Goal: Task Accomplishment & Management: Manage account settings

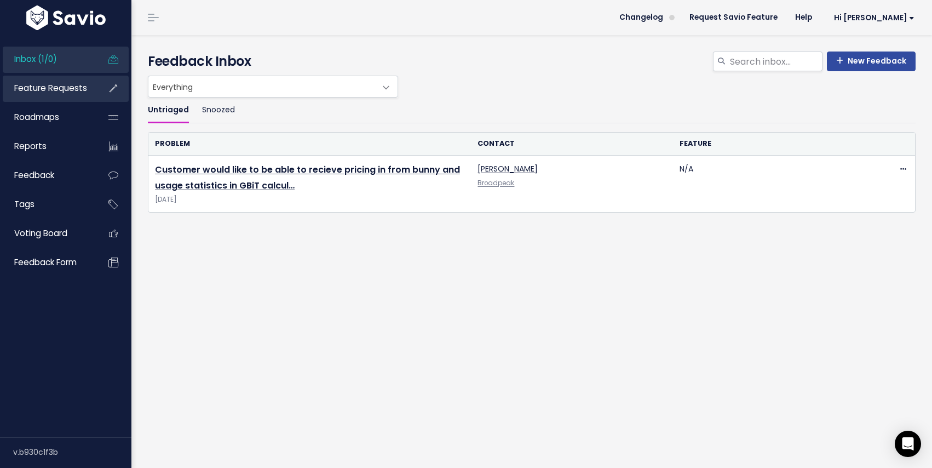
click at [57, 95] on link "Feature Requests" at bounding box center [47, 88] width 88 height 25
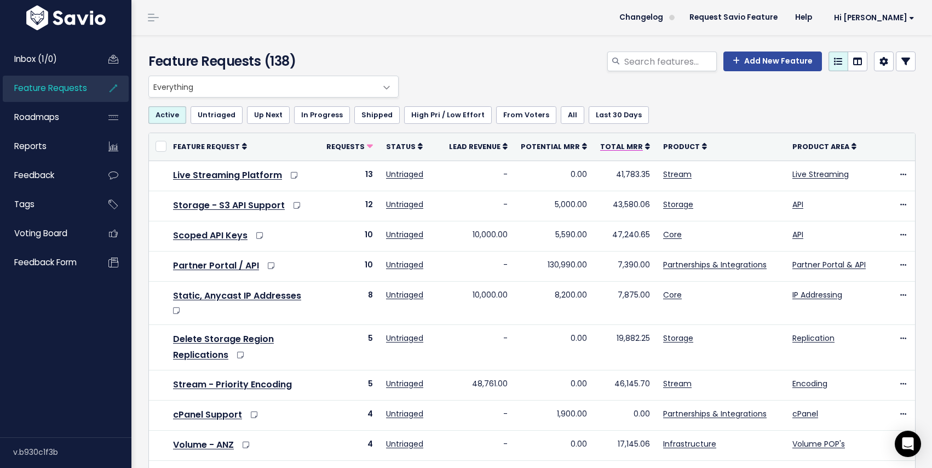
click at [647, 146] on icon at bounding box center [647, 146] width 5 height 8
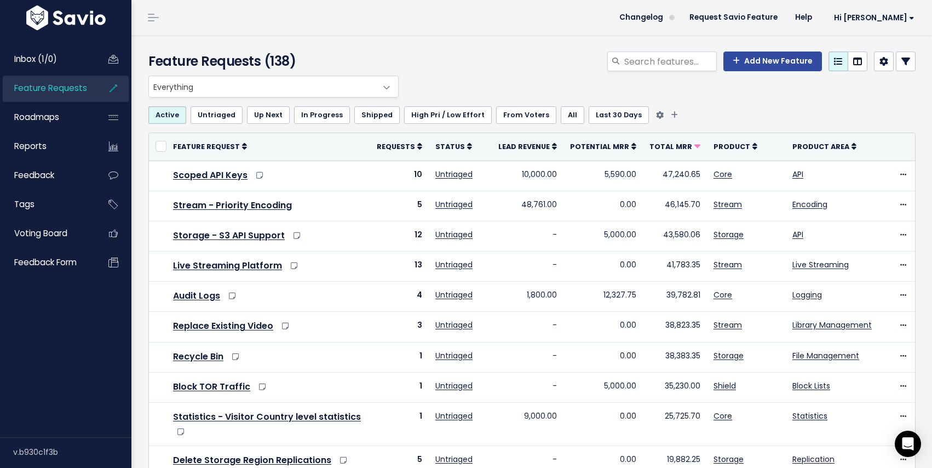
click at [594, 113] on link "Last 30 Days" at bounding box center [619, 115] width 60 height 18
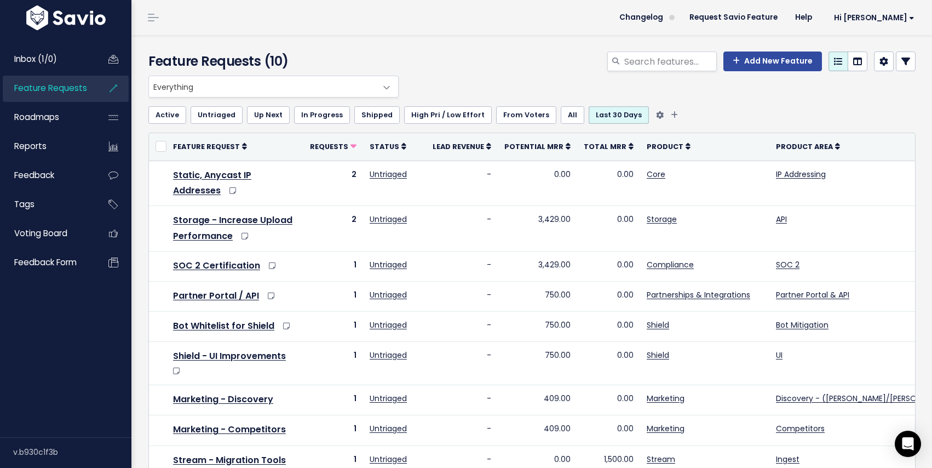
click at [561, 115] on link "All" at bounding box center [573, 115] width 24 height 18
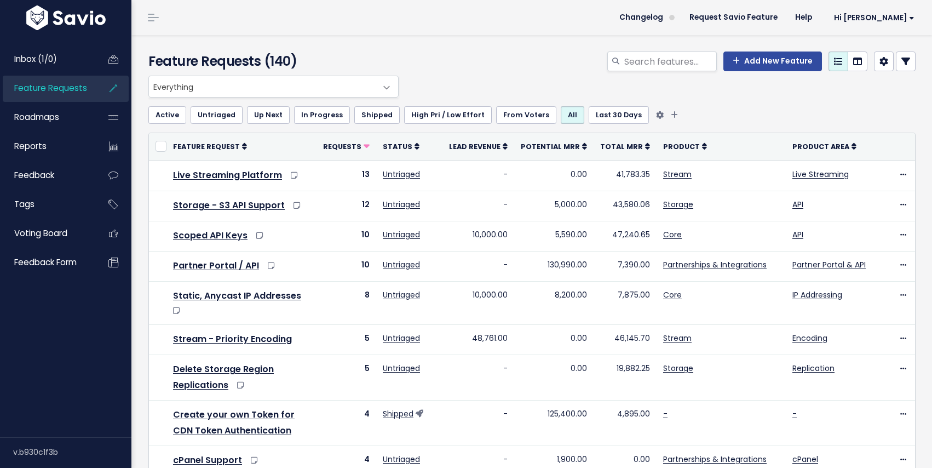
click at [208, 117] on link "Untriaged" at bounding box center [217, 115] width 52 height 18
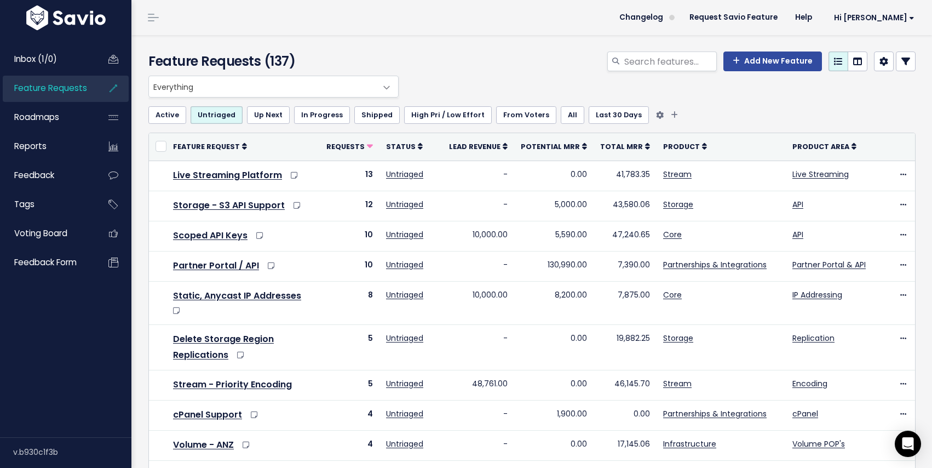
click at [165, 116] on link "Active" at bounding box center [167, 115] width 38 height 18
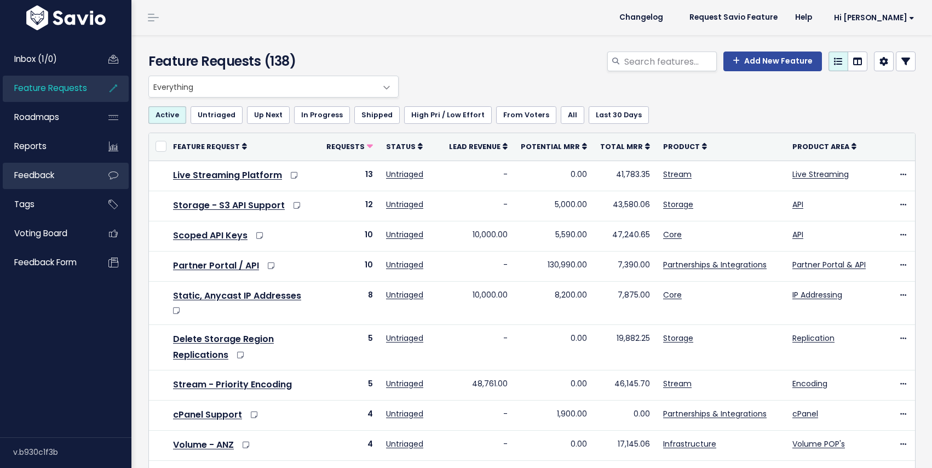
click at [53, 179] on span "Feedback" at bounding box center [34, 175] width 40 height 12
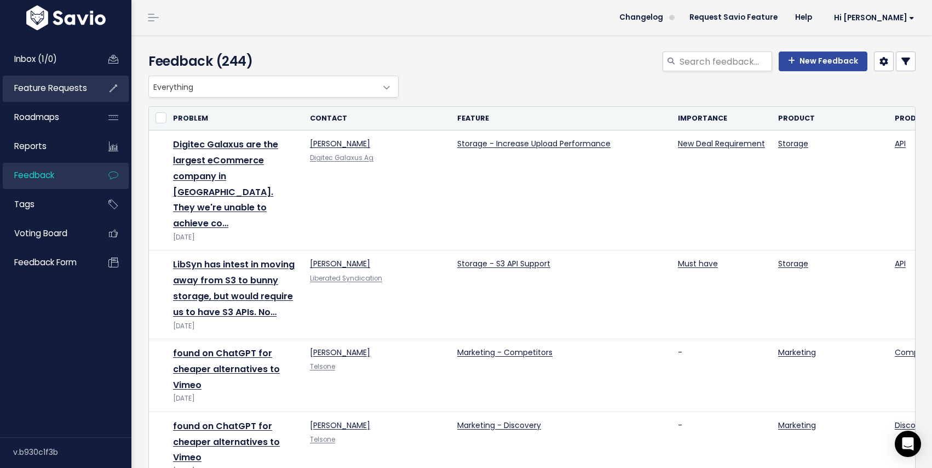
click at [47, 87] on span "Feature Requests" at bounding box center [50, 88] width 73 height 12
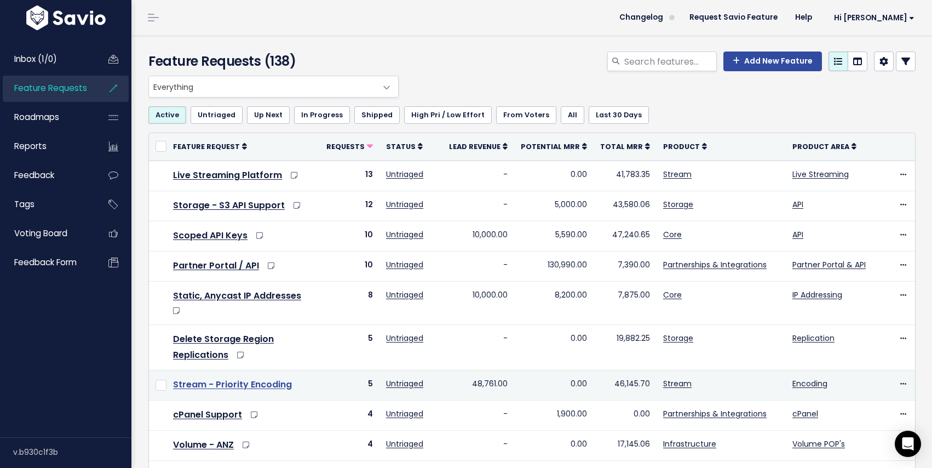
click at [238, 378] on link "Stream - Priority Encoding" at bounding box center [232, 384] width 119 height 13
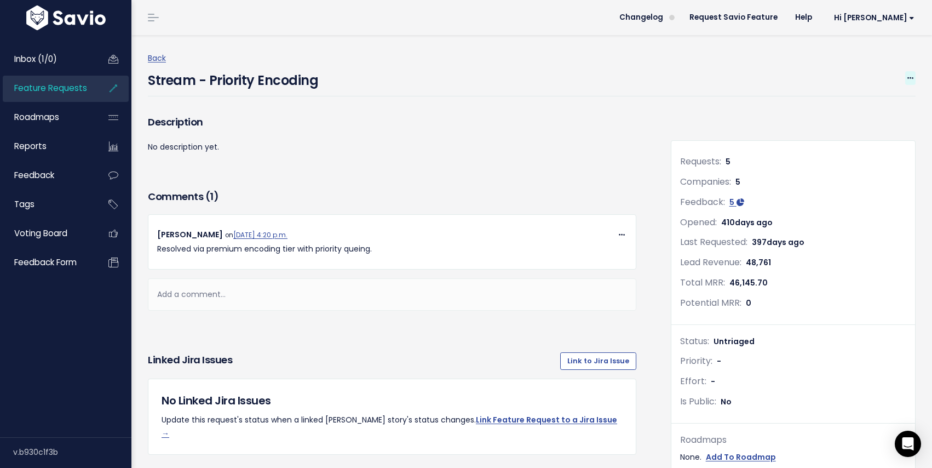
click at [908, 75] on icon at bounding box center [911, 78] width 6 height 7
click at [842, 108] on link "Edit" at bounding box center [873, 108] width 81 height 21
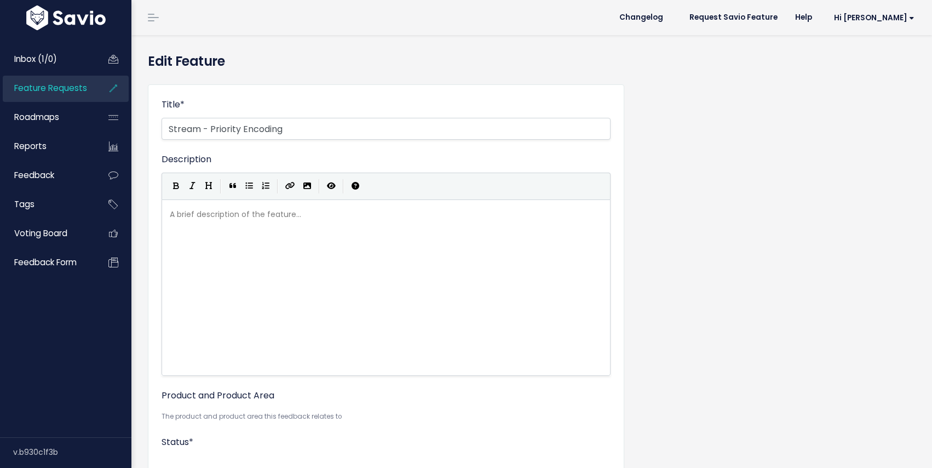
select select
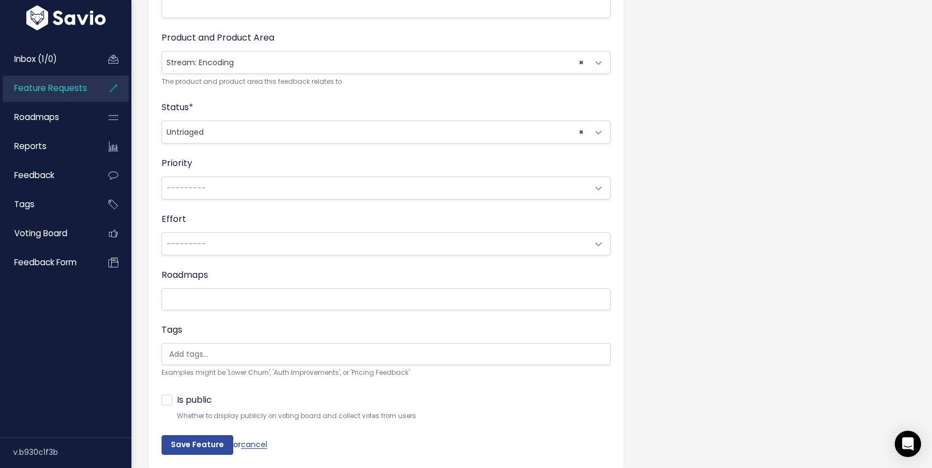
scroll to position [400, 0]
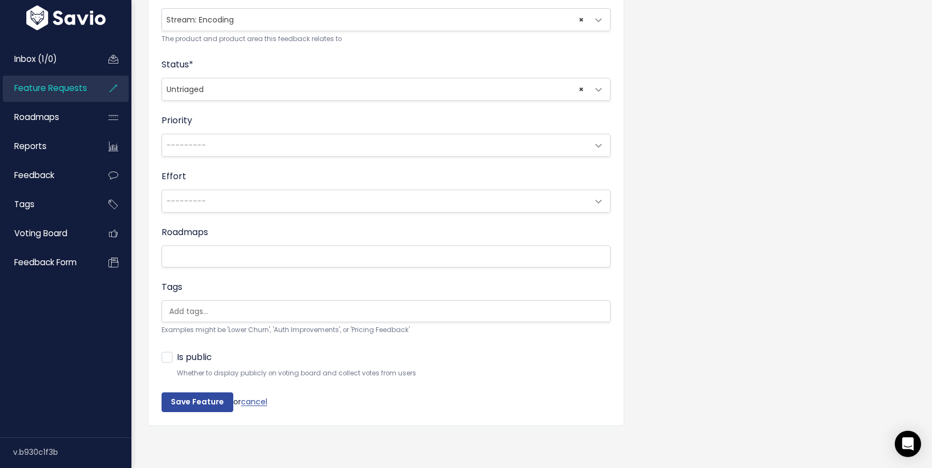
click at [281, 94] on span "× Untriaged" at bounding box center [375, 89] width 426 height 22
select select "SHIPPED"
click at [199, 399] on input "Save Feature" at bounding box center [198, 402] width 72 height 20
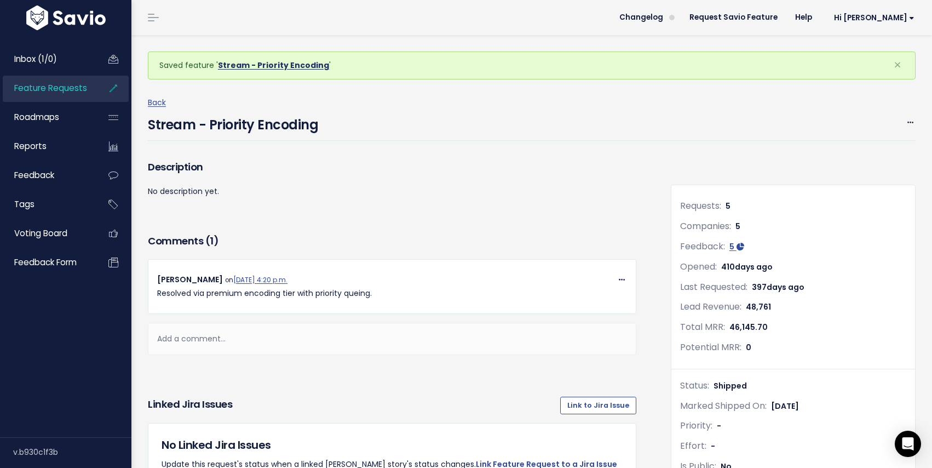
click at [253, 66] on link "Stream - Priority Encoding" at bounding box center [273, 65] width 111 height 11
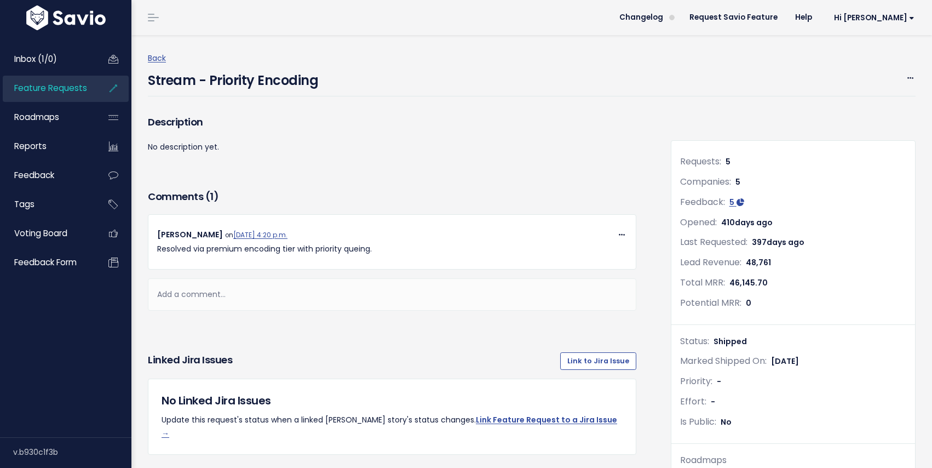
click at [67, 87] on span "Feature Requests" at bounding box center [50, 88] width 73 height 12
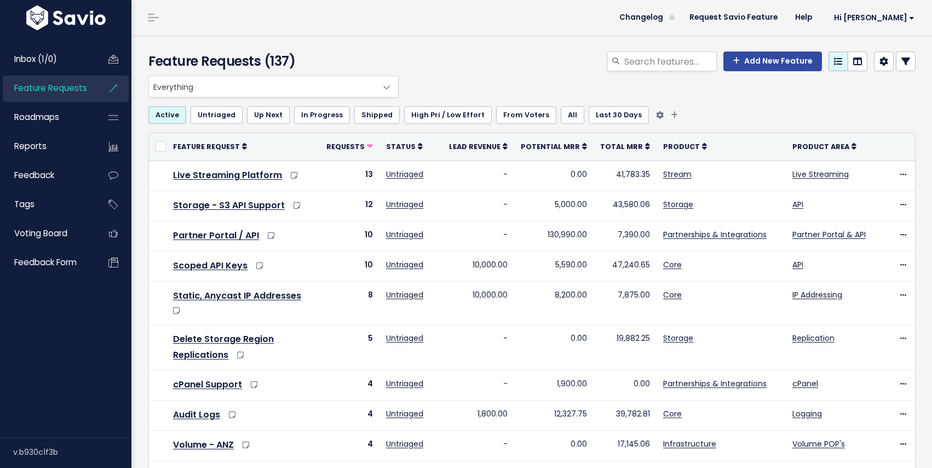
click at [374, 112] on link "Shipped" at bounding box center [376, 115] width 45 height 18
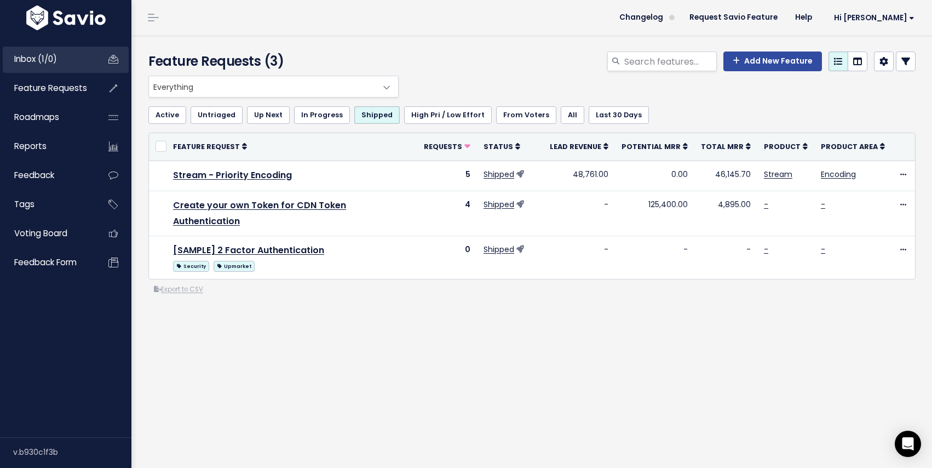
click at [27, 58] on span "Inbox (1/0)" at bounding box center [35, 59] width 43 height 12
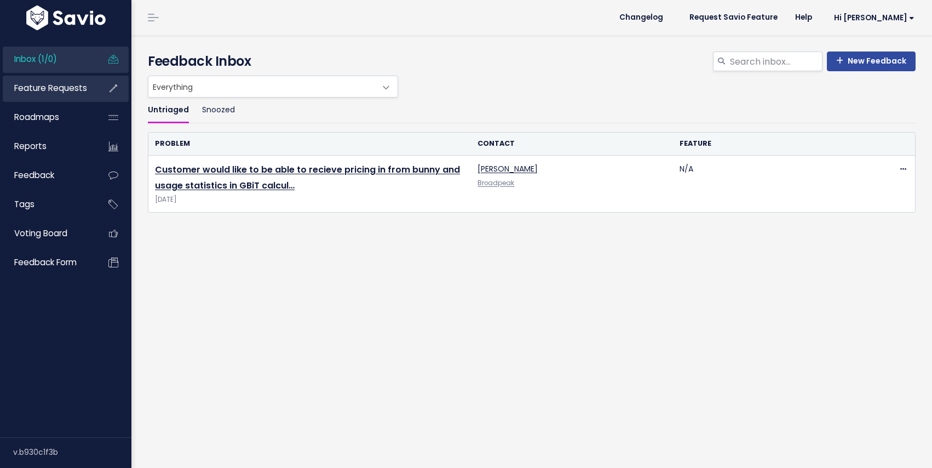
click at [45, 85] on span "Feature Requests" at bounding box center [50, 88] width 73 height 12
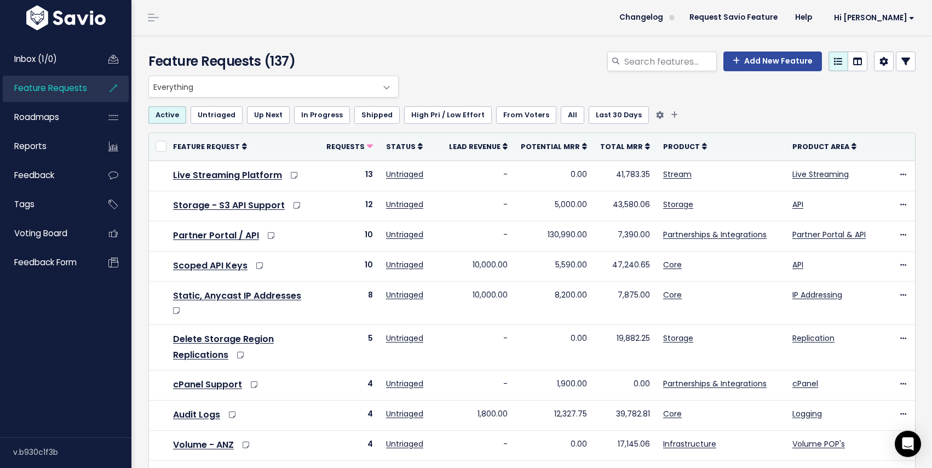
click at [561, 115] on link "All" at bounding box center [573, 115] width 24 height 18
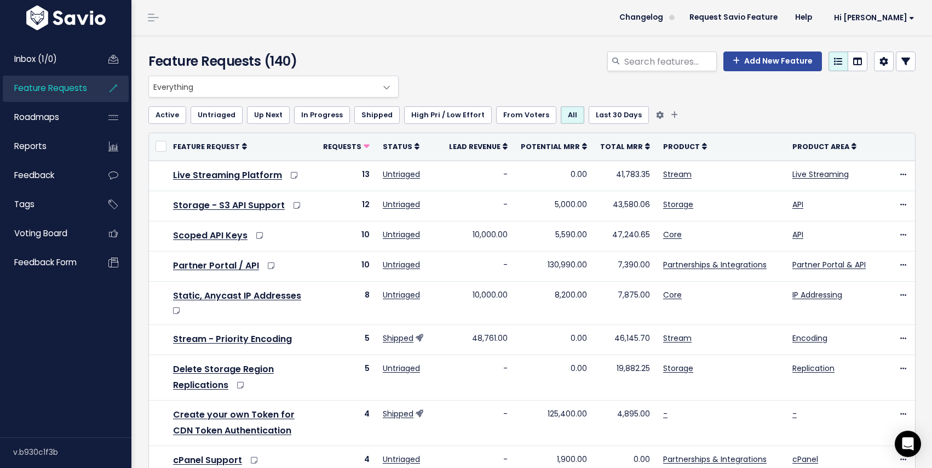
click at [171, 118] on link "Active" at bounding box center [167, 115] width 38 height 18
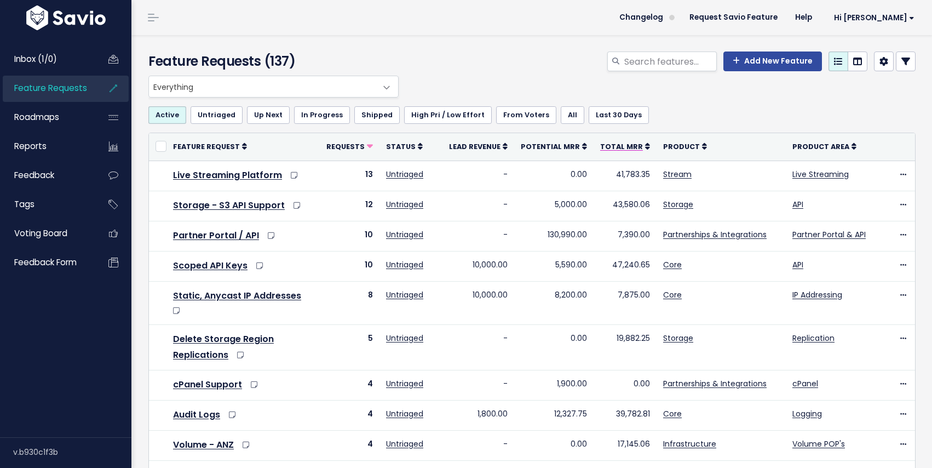
click at [647, 148] on icon at bounding box center [647, 146] width 5 height 8
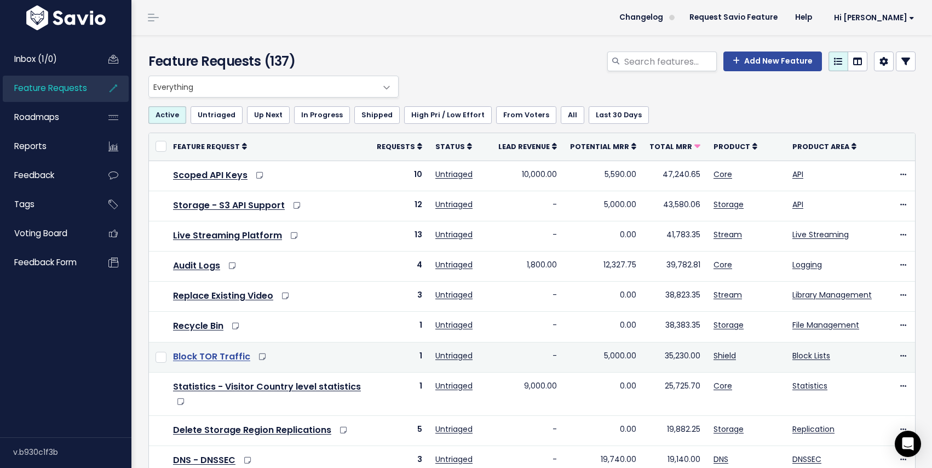
click at [210, 355] on link "Block TOR Traffic" at bounding box center [211, 356] width 77 height 13
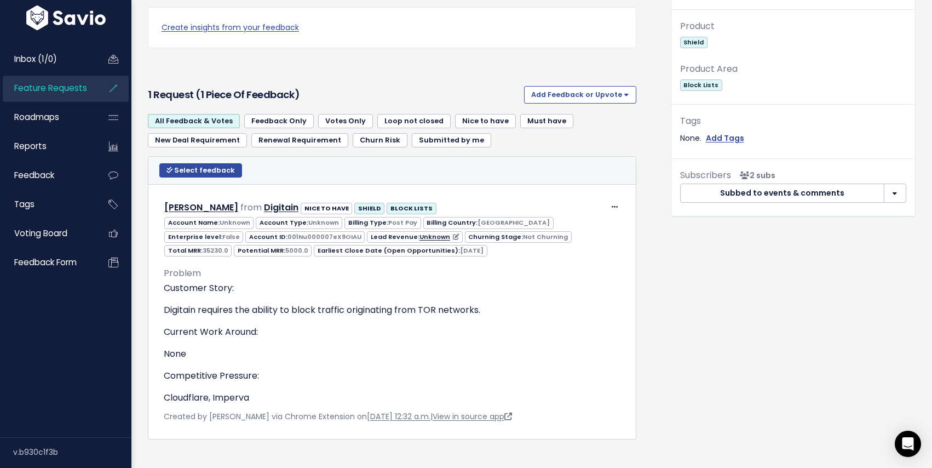
scroll to position [487, 0]
